Goal: Task Accomplishment & Management: Complete application form

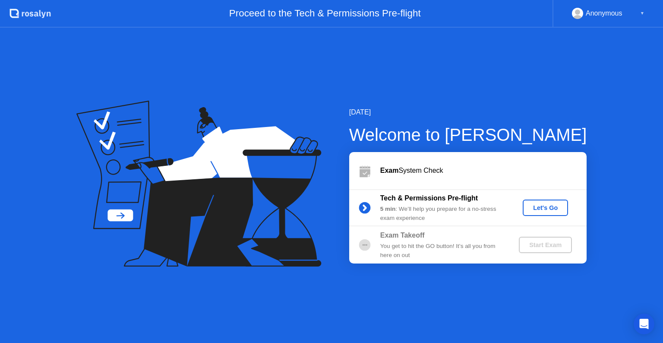
click at [561, 211] on div "Let's Go" at bounding box center [545, 207] width 38 height 7
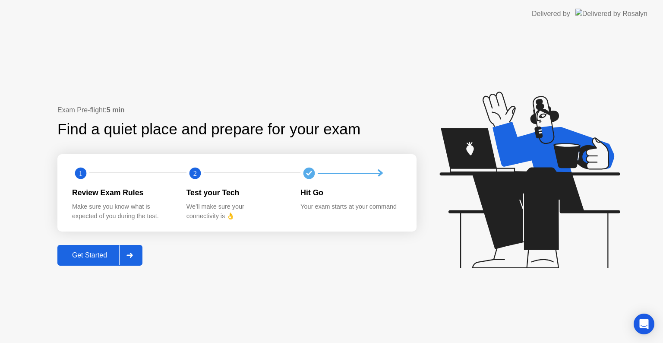
click at [109, 255] on div "Get Started" at bounding box center [89, 255] width 59 height 8
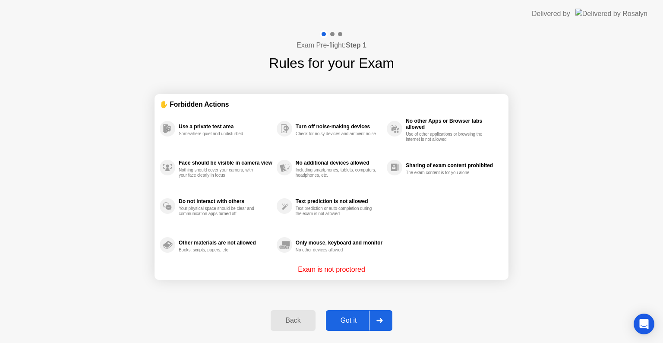
click at [355, 324] on div "Got it" at bounding box center [349, 320] width 41 height 8
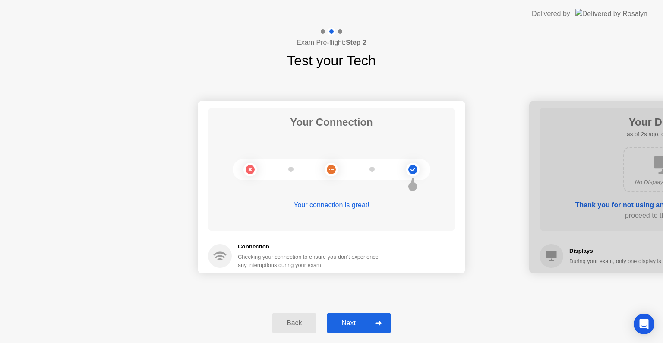
click at [345, 321] on div "Next" at bounding box center [348, 323] width 38 height 8
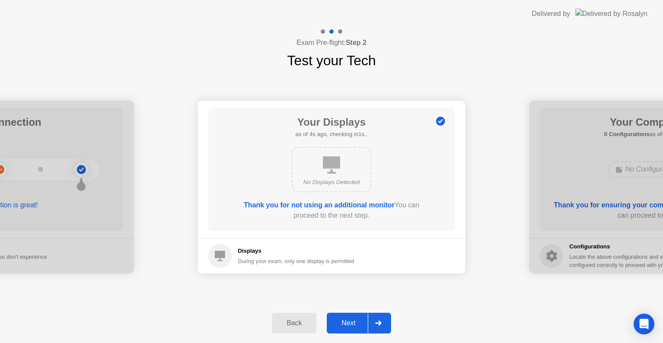
click at [345, 321] on div "Next" at bounding box center [348, 323] width 38 height 8
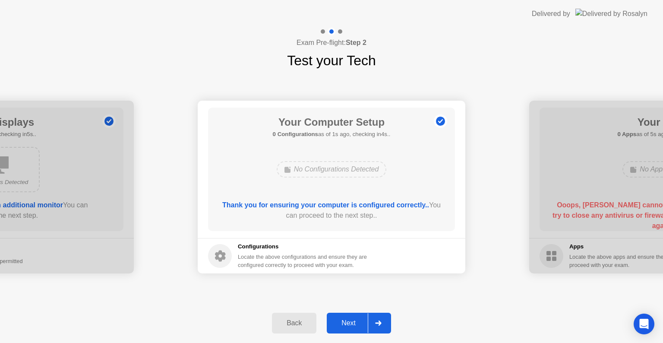
click at [345, 321] on div "Next" at bounding box center [348, 323] width 38 height 8
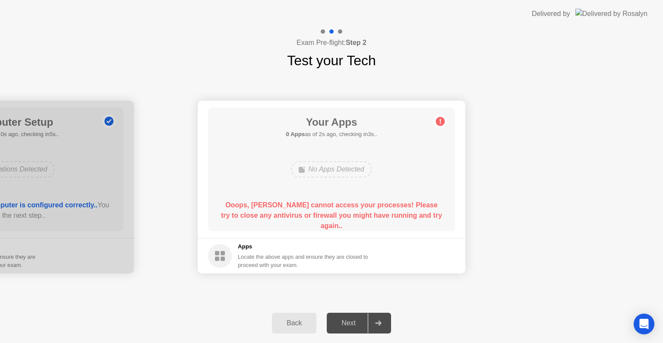
click at [338, 214] on b "Ooops, [PERSON_NAME] cannot access your processes! Please try to close any anti…" at bounding box center [331, 215] width 221 height 28
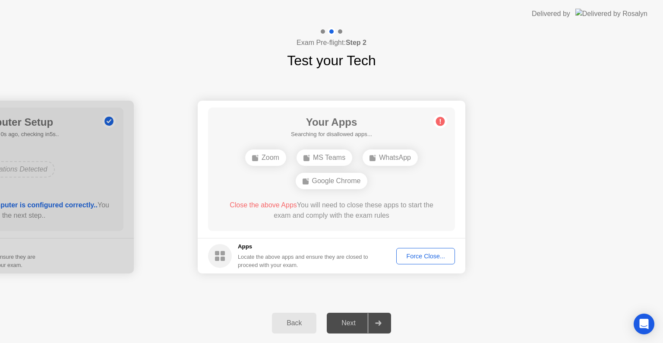
click at [344, 136] on h5 "Searching for disallowed apps..." at bounding box center [331, 134] width 81 height 9
click at [425, 123] on div "Your Apps Searching for disallowed apps... Zoom MS Teams WhatsApp Google Chrome…" at bounding box center [331, 169] width 247 height 123
click at [440, 121] on circle at bounding box center [440, 121] width 9 height 9
click at [427, 253] on div "Force Close..." at bounding box center [425, 256] width 53 height 7
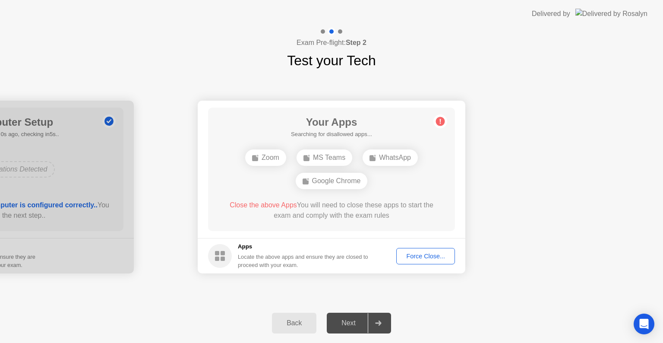
click at [437, 253] on div "Force Close..." at bounding box center [425, 256] width 53 height 7
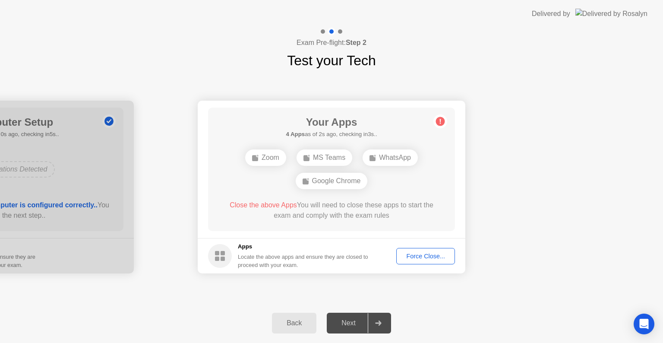
click at [415, 258] on div "Force Close..." at bounding box center [425, 256] width 53 height 7
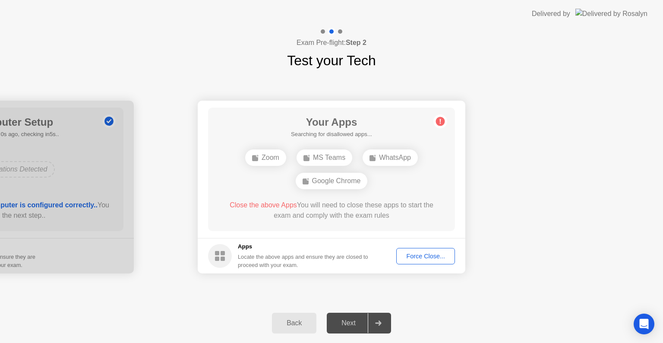
click at [439, 258] on div "Force Close..." at bounding box center [425, 256] width 53 height 7
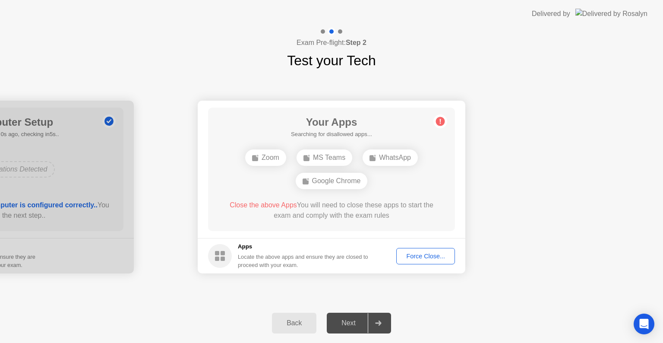
drag, startPoint x: 421, startPoint y: 267, endPoint x: 417, endPoint y: 264, distance: 5.3
click at [421, 267] on footer "Apps Locate the above apps and ensure they are closed to proceed with your exam…" at bounding box center [332, 255] width 268 height 35
click at [417, 262] on button "Force Close..." at bounding box center [425, 256] width 59 height 16
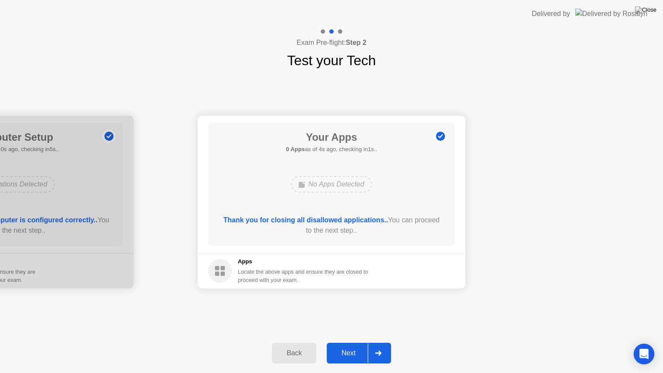
click at [345, 342] on div "Next" at bounding box center [348, 353] width 38 height 8
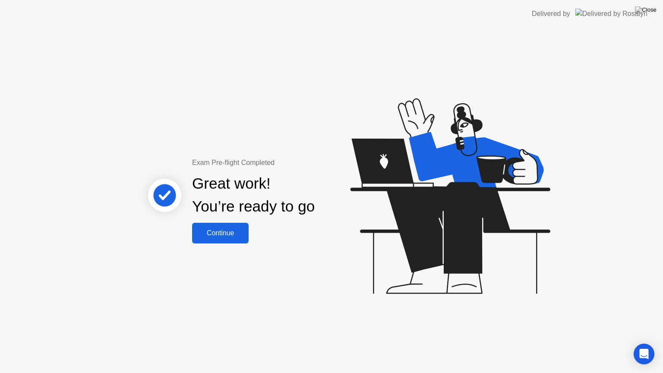
click at [231, 235] on div "Continue" at bounding box center [220, 233] width 51 height 8
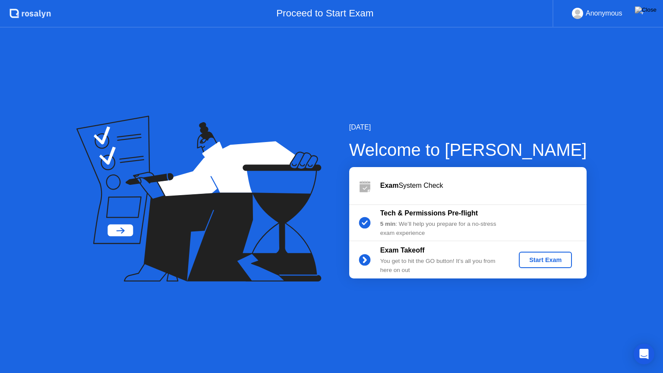
click at [547, 258] on div "Start Exam" at bounding box center [545, 259] width 46 height 7
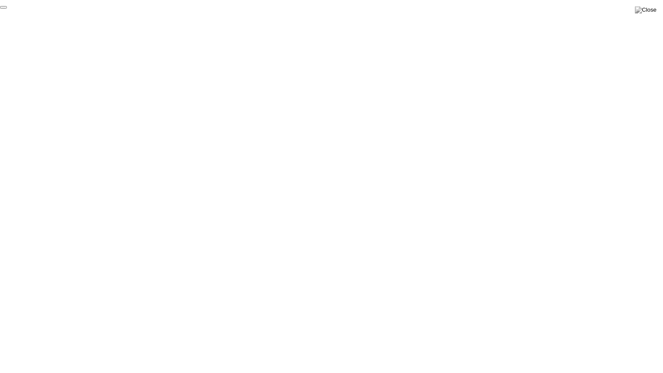
click div "End Proctoring Session"
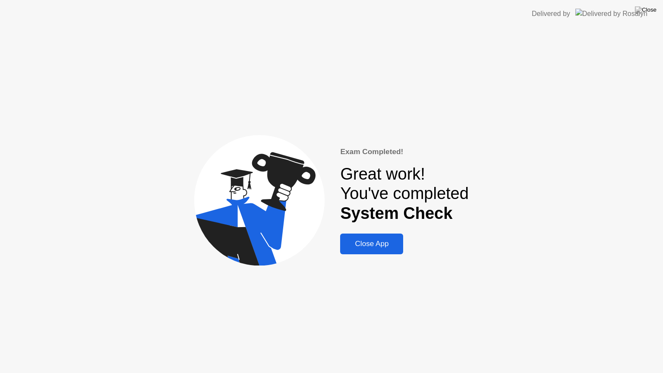
click at [368, 245] on div "Close App" at bounding box center [372, 244] width 58 height 9
